Goal: Check status: Check status

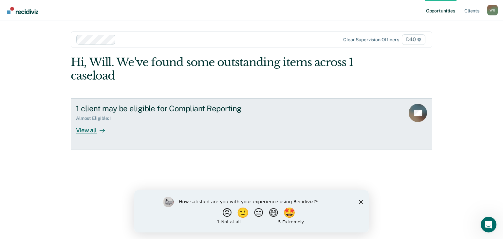
click at [90, 122] on div "View all" at bounding box center [94, 127] width 37 height 13
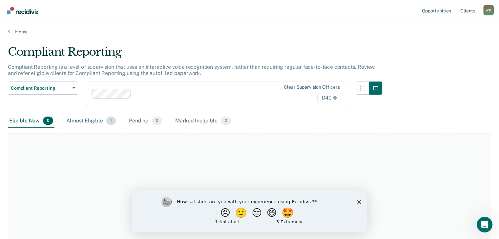
click at [93, 126] on div "Almost Eligible 1" at bounding box center [91, 121] width 52 height 14
